Goal: Transaction & Acquisition: Purchase product/service

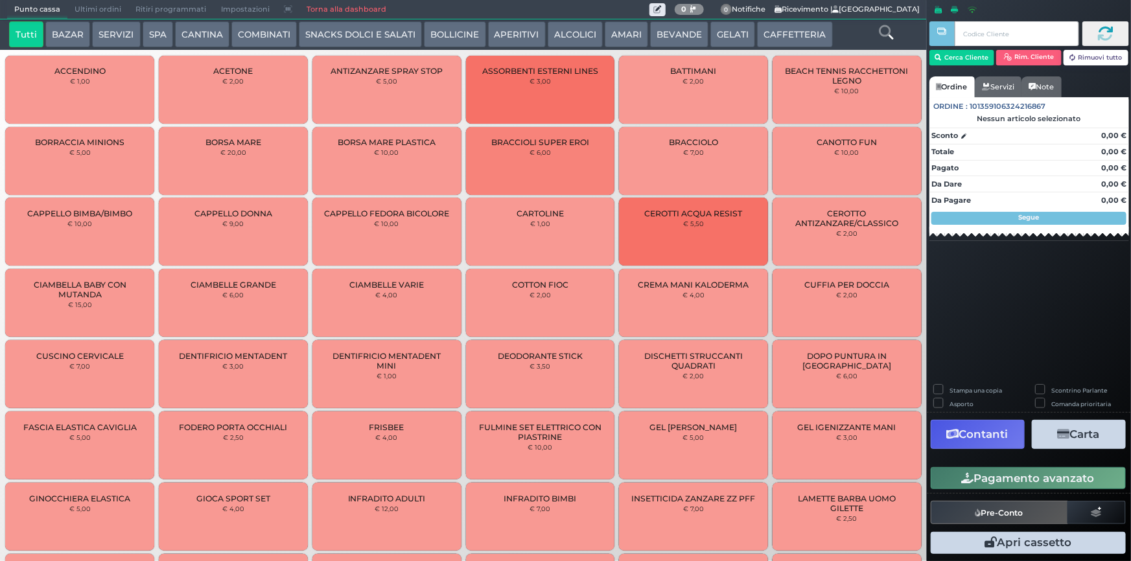
click at [769, 30] on button "CAFFETTERIA" at bounding box center [794, 34] width 75 height 26
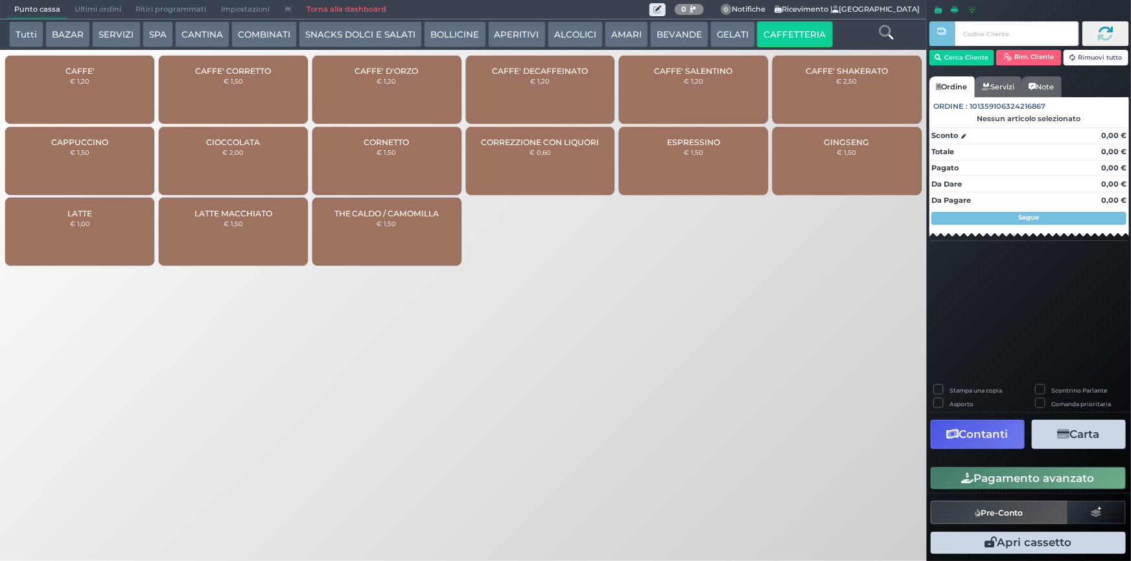
click at [252, 84] on div "CAFFE' CORRETTO € 1,50" at bounding box center [233, 90] width 149 height 68
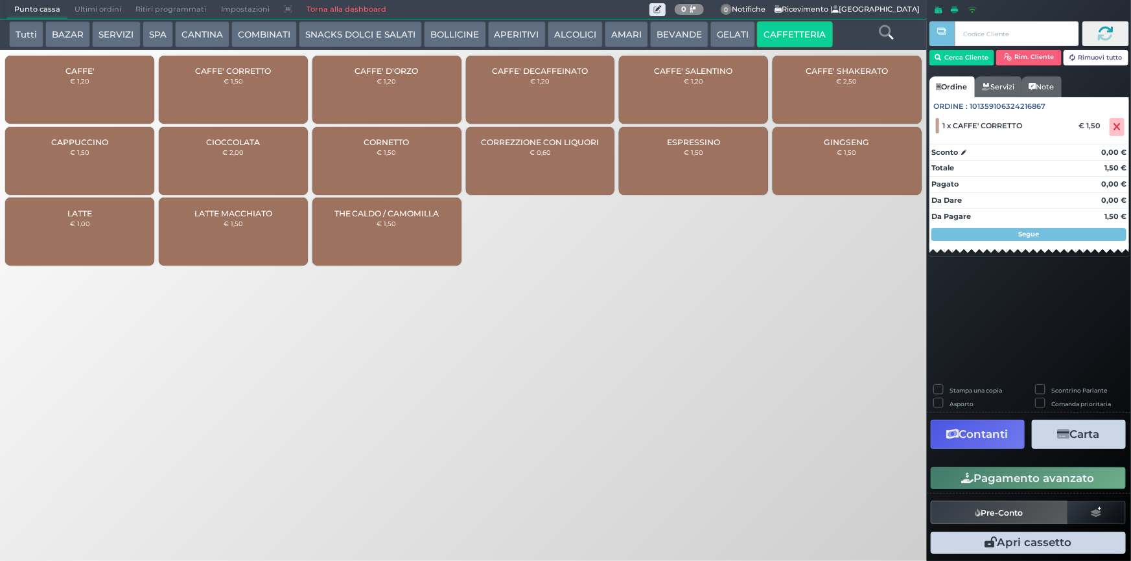
drag, startPoint x: 1018, startPoint y: 480, endPoint x: 990, endPoint y: 469, distance: 29.7
click at [1018, 480] on button "Pagamento avanzato" at bounding box center [1028, 478] width 195 height 22
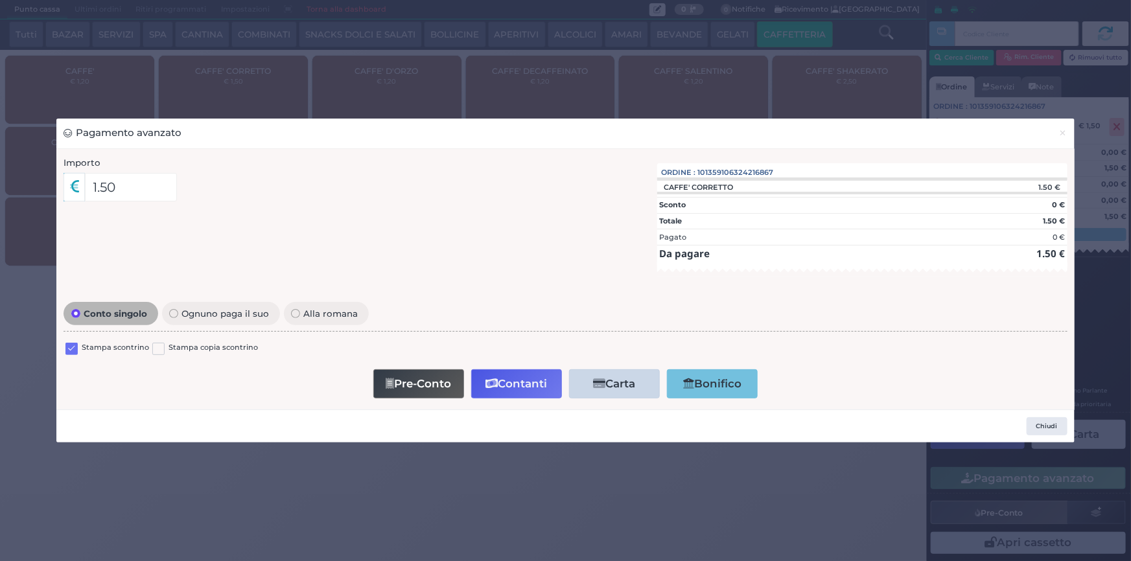
click at [70, 349] on label at bounding box center [71, 349] width 12 height 12
click at [0, 0] on input "checkbox" at bounding box center [0, 0] width 0 height 0
click at [524, 388] on button "Contanti" at bounding box center [516, 383] width 91 height 29
